Goal: Transaction & Acquisition: Purchase product/service

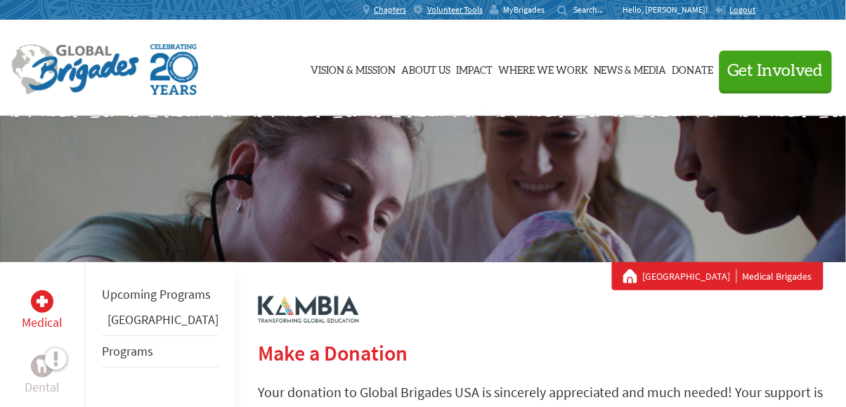
click at [545, 4] on span "MyBrigades" at bounding box center [523, 9] width 41 height 11
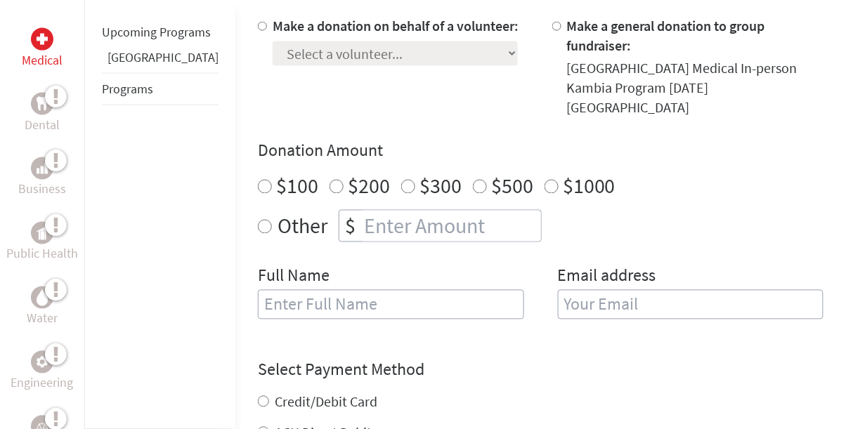
scroll to position [422, 0]
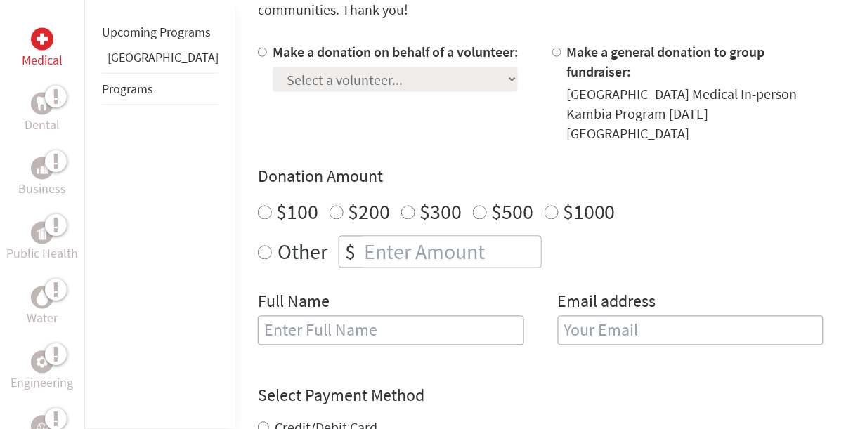
type input "1"
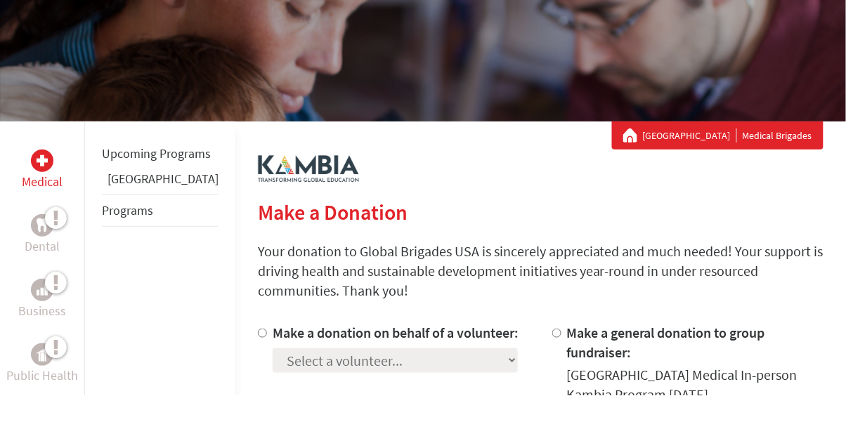
scroll to position [139, 0]
